Goal: Task Accomplishment & Management: Manage account settings

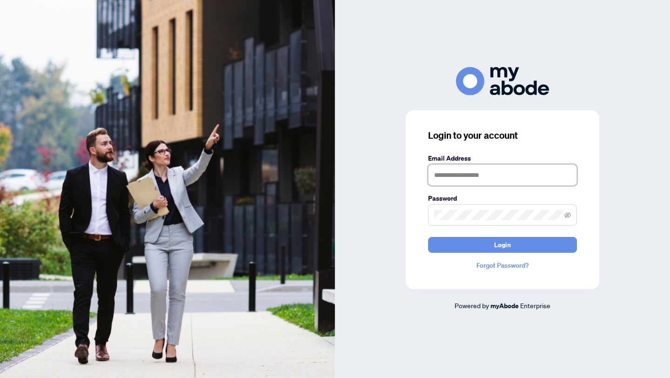
type input "**********"
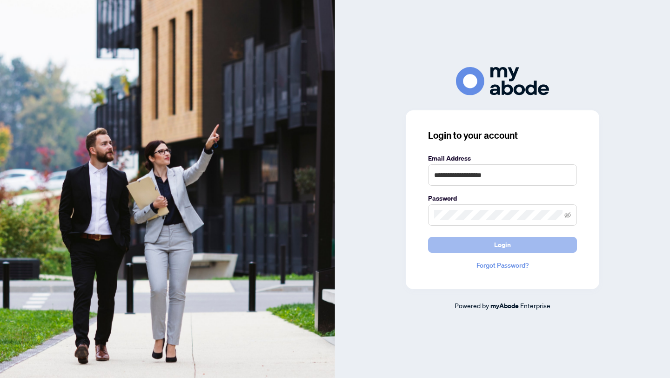
click at [507, 245] on span "Login" at bounding box center [502, 244] width 17 height 15
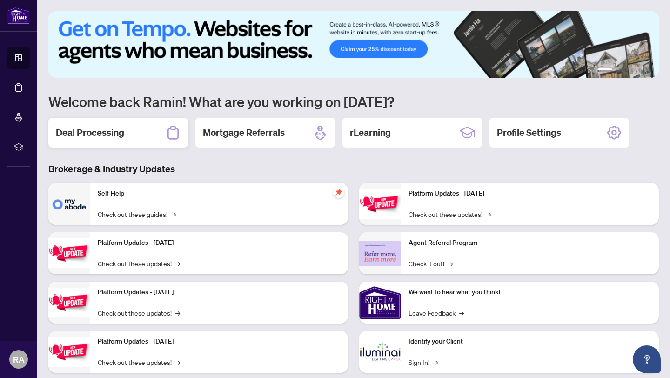
click at [124, 130] on h2 "Deal Processing" at bounding box center [90, 132] width 68 height 13
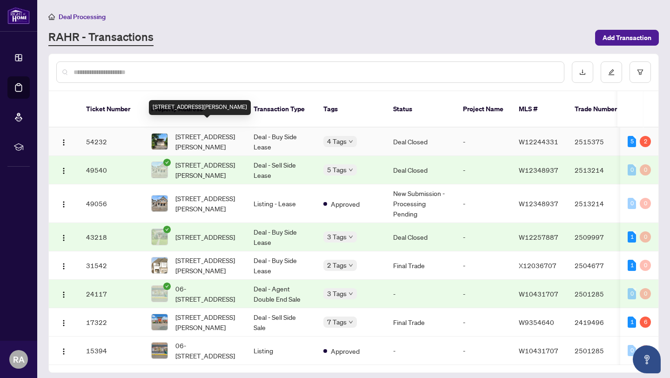
click at [184, 131] on span "[STREET_ADDRESS][PERSON_NAME]" at bounding box center [206, 141] width 63 height 20
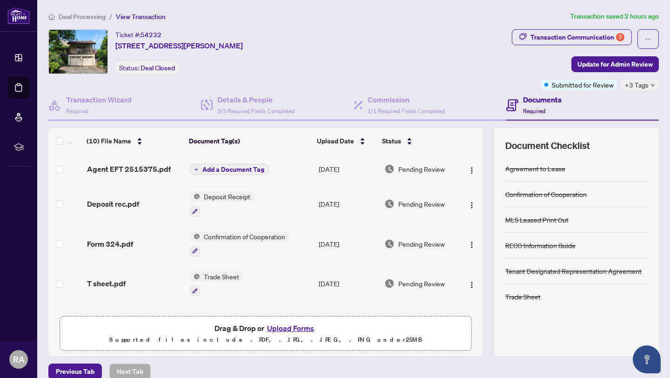
click at [229, 169] on span "Add a Document Tag" at bounding box center [233, 169] width 62 height 7
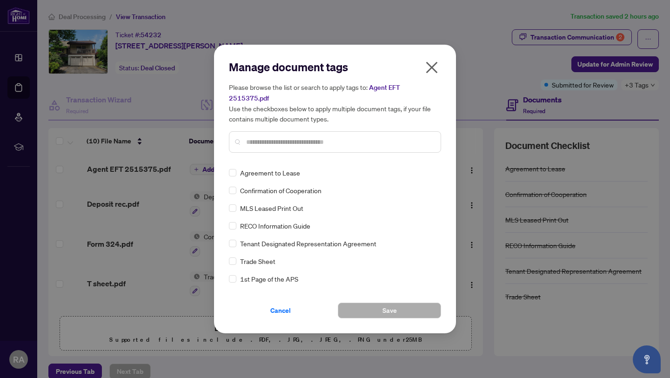
click at [305, 140] on input "text" at bounding box center [339, 142] width 187 height 10
click at [435, 63] on icon "close" at bounding box center [432, 67] width 15 height 15
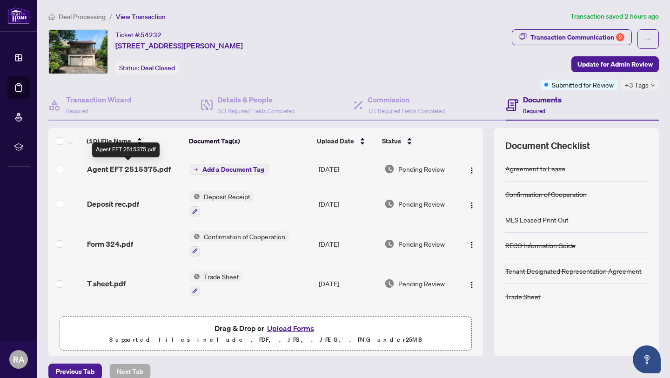
click at [135, 166] on span "Agent EFT 2515375.pdf" at bounding box center [129, 168] width 84 height 11
